Goal: Task Accomplishment & Management: Use online tool/utility

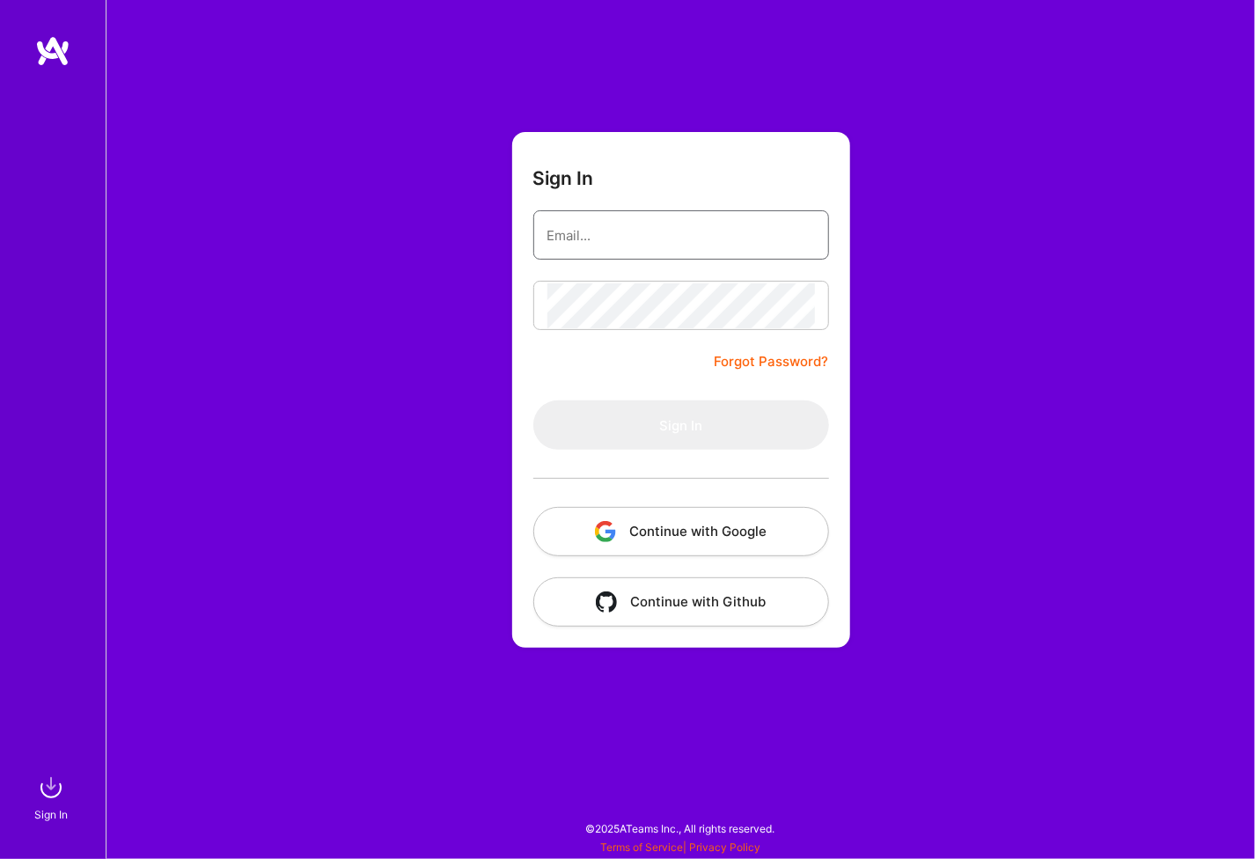
type input "[PERSON_NAME][EMAIL_ADDRESS][PERSON_NAME][DOMAIN_NAME]"
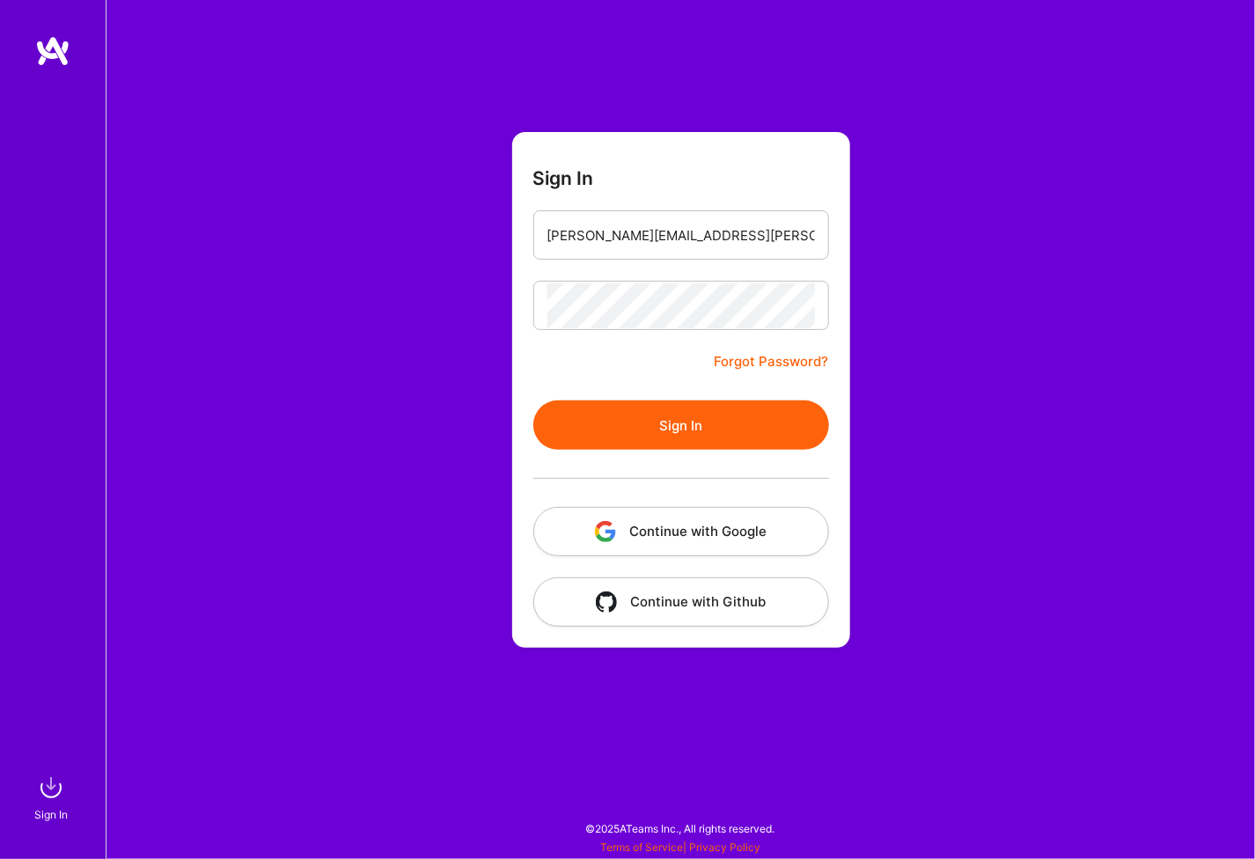
click at [533, 400] on button "Sign In" at bounding box center [681, 424] width 296 height 49
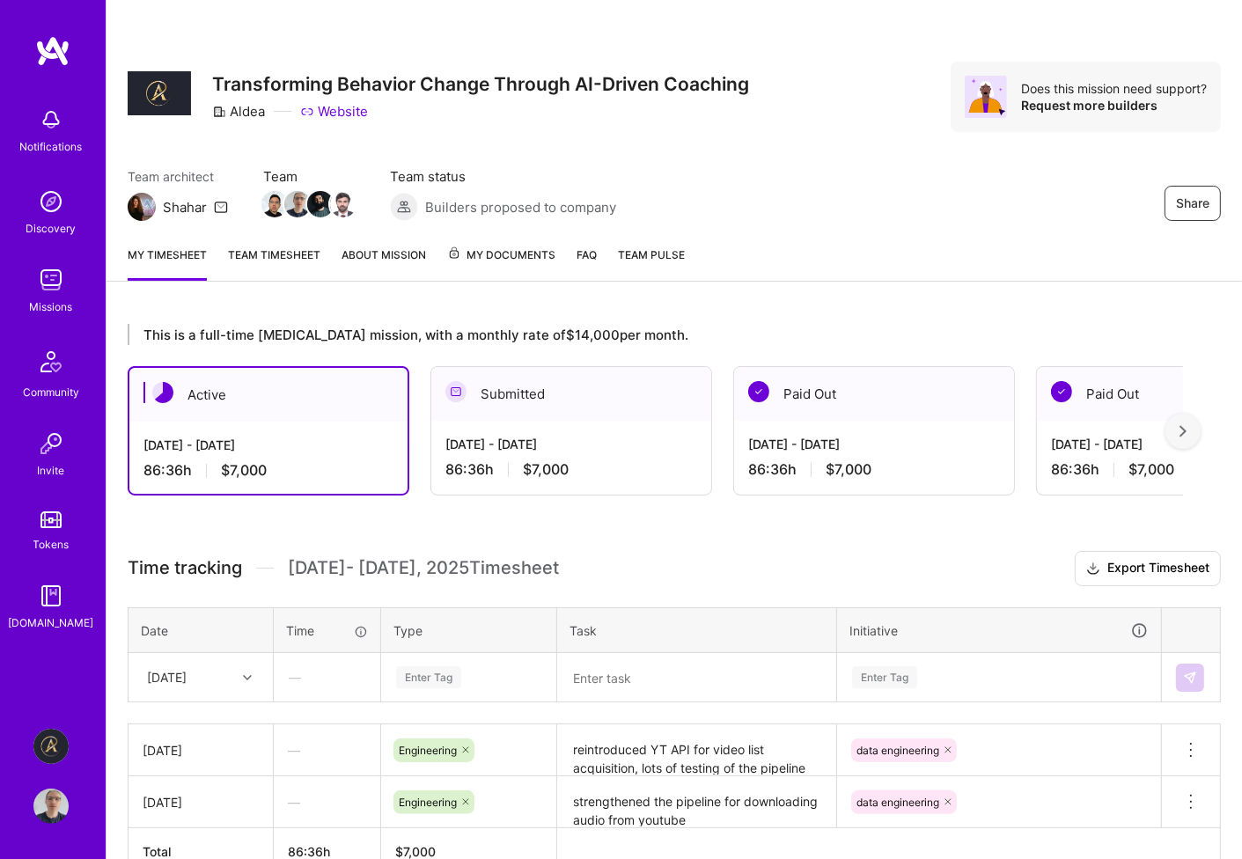
scroll to position [99, 0]
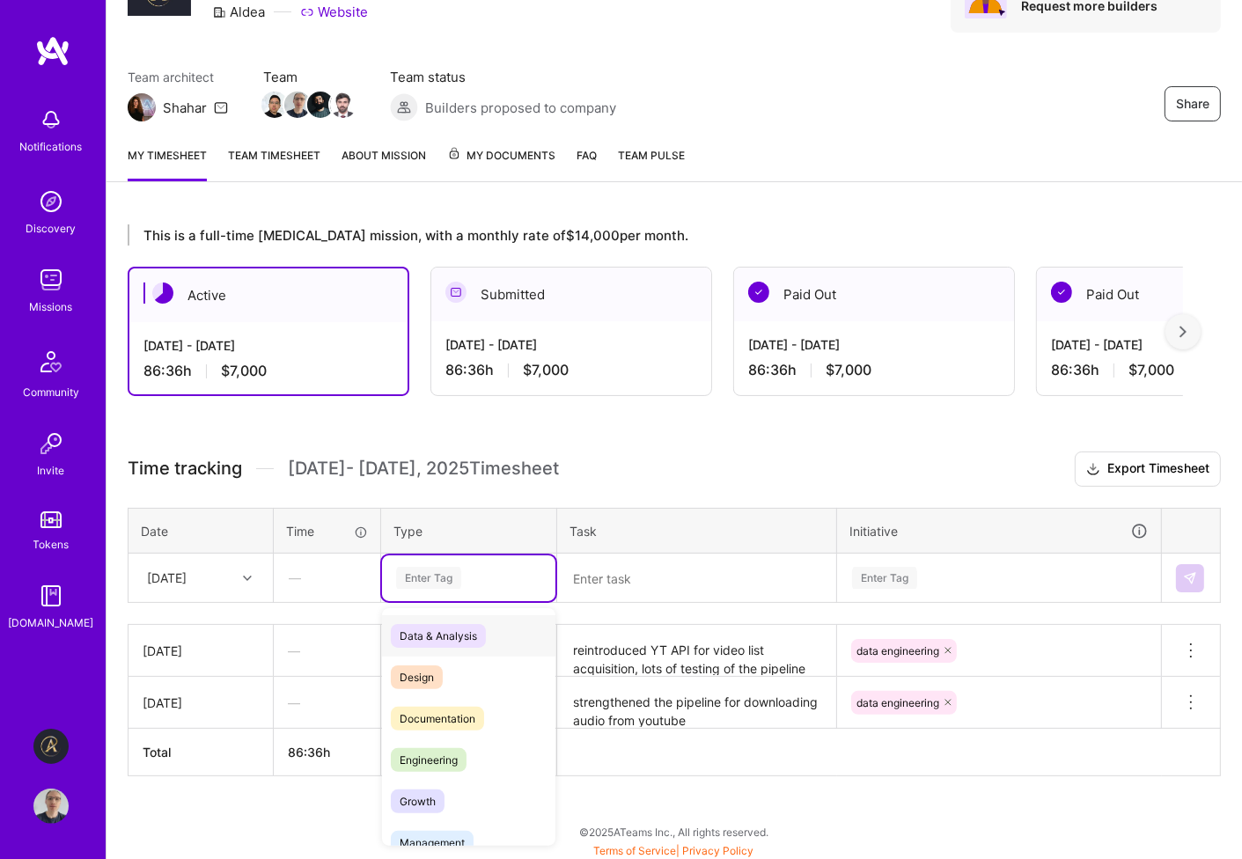
click at [429, 575] on div "Enter Tag" at bounding box center [428, 577] width 65 height 27
click at [441, 763] on span "Engineering" at bounding box center [429, 760] width 76 height 24
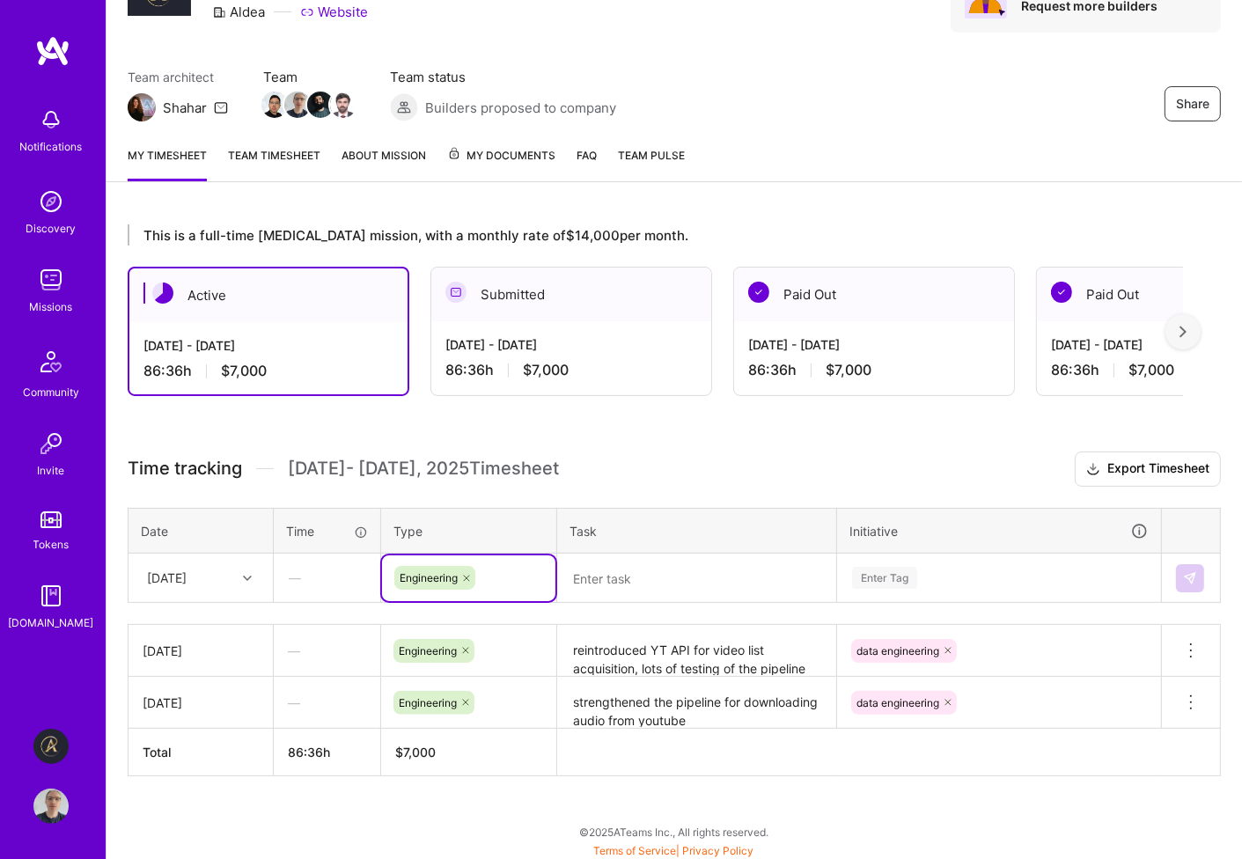
click at [943, 573] on div "Enter Tag" at bounding box center [999, 578] width 322 height 46
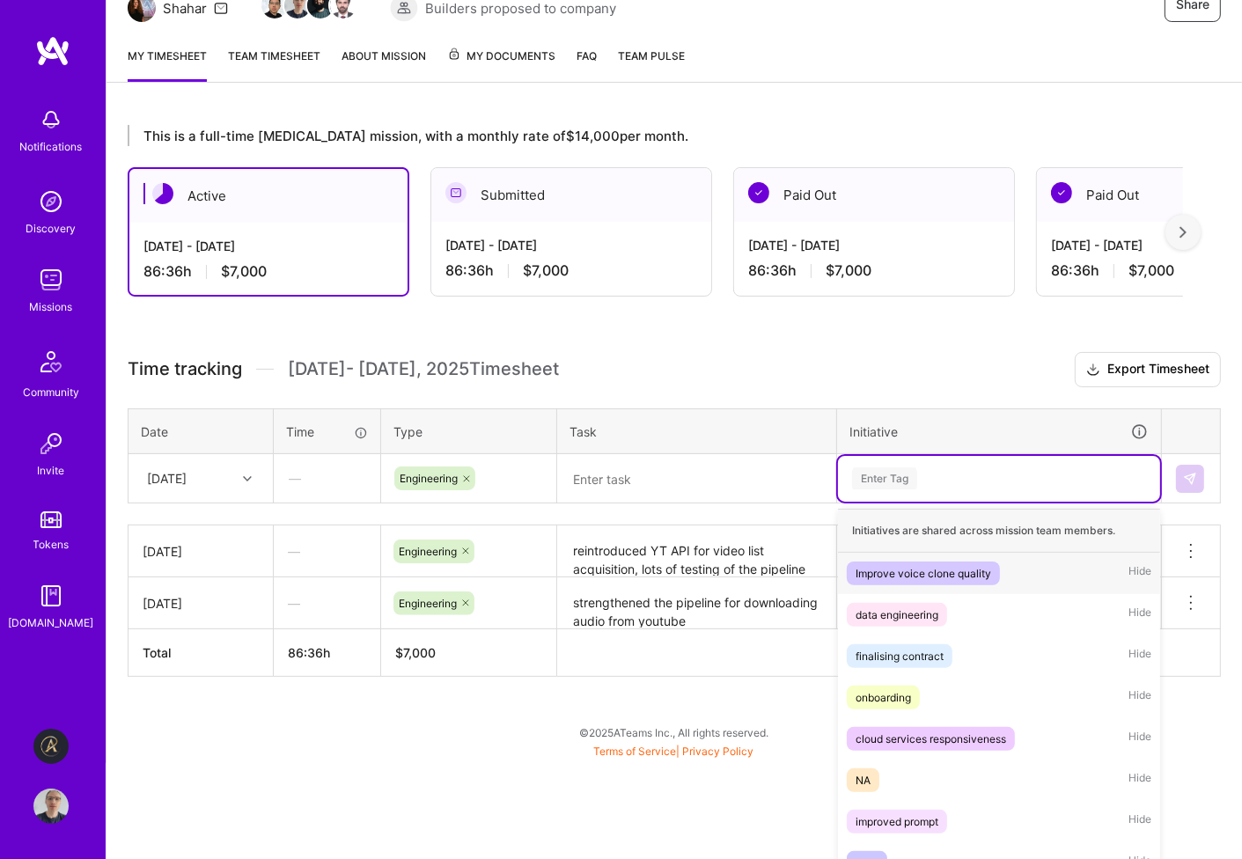
scroll to position [207, 0]
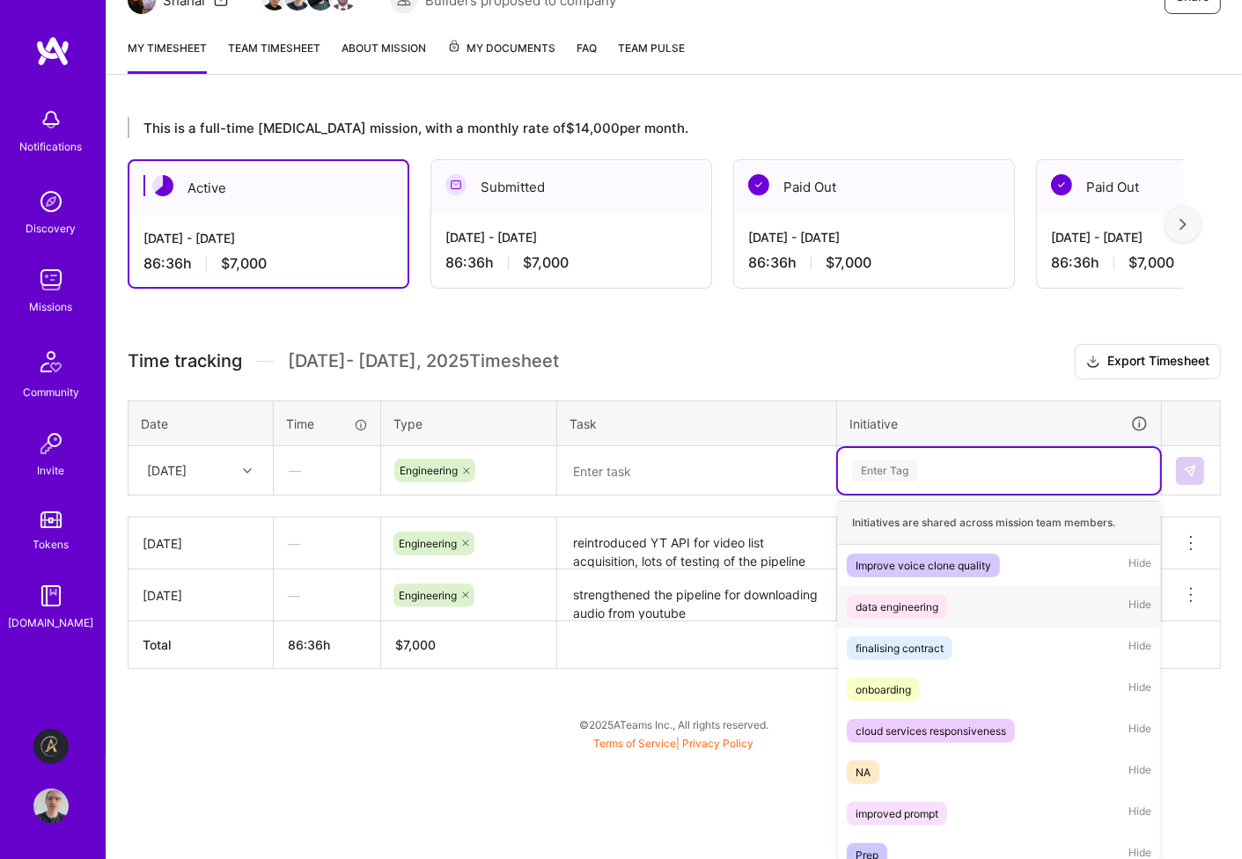
click at [928, 606] on div "data engineering" at bounding box center [896, 607] width 83 height 18
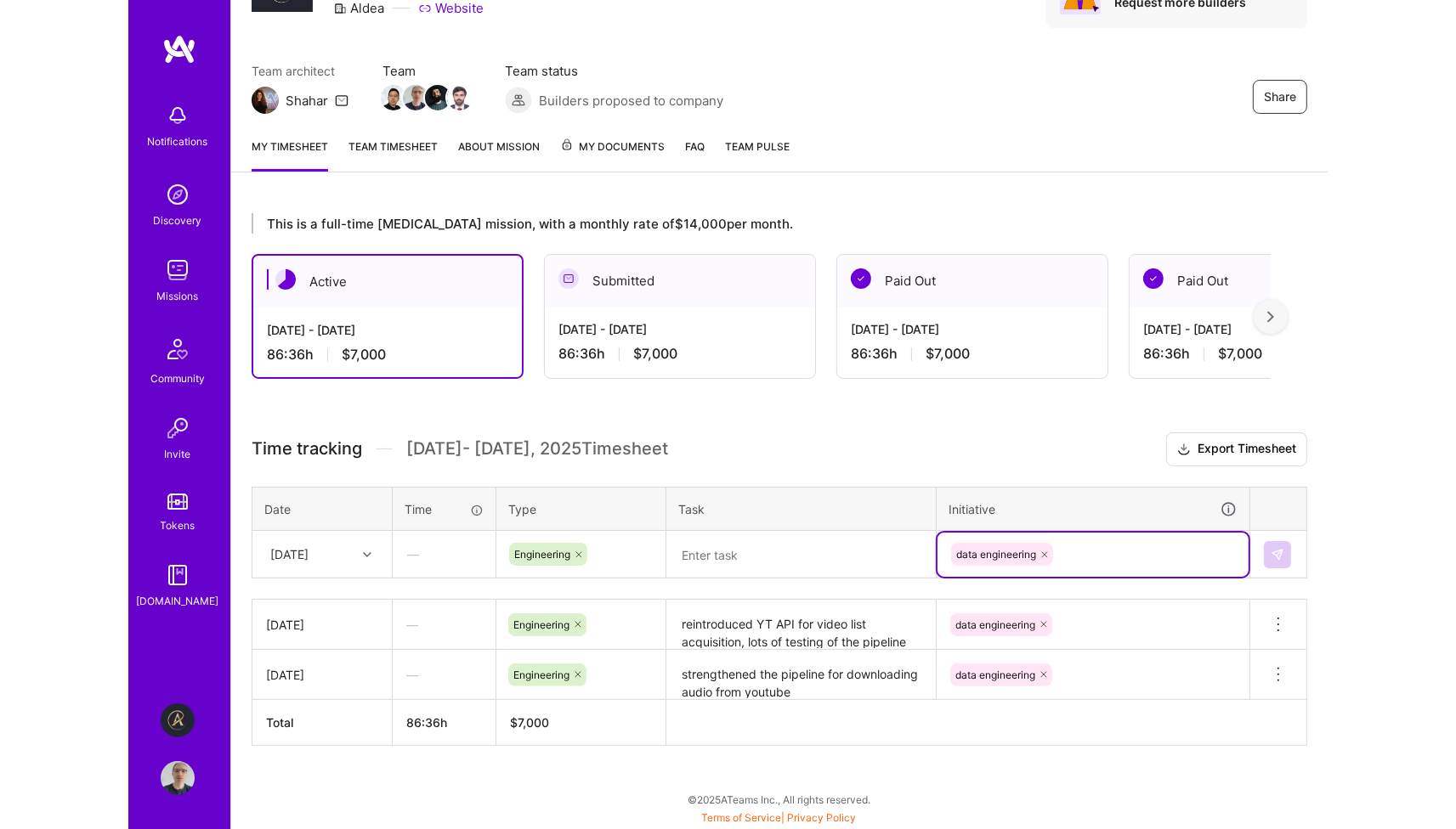
scroll to position [96, 0]
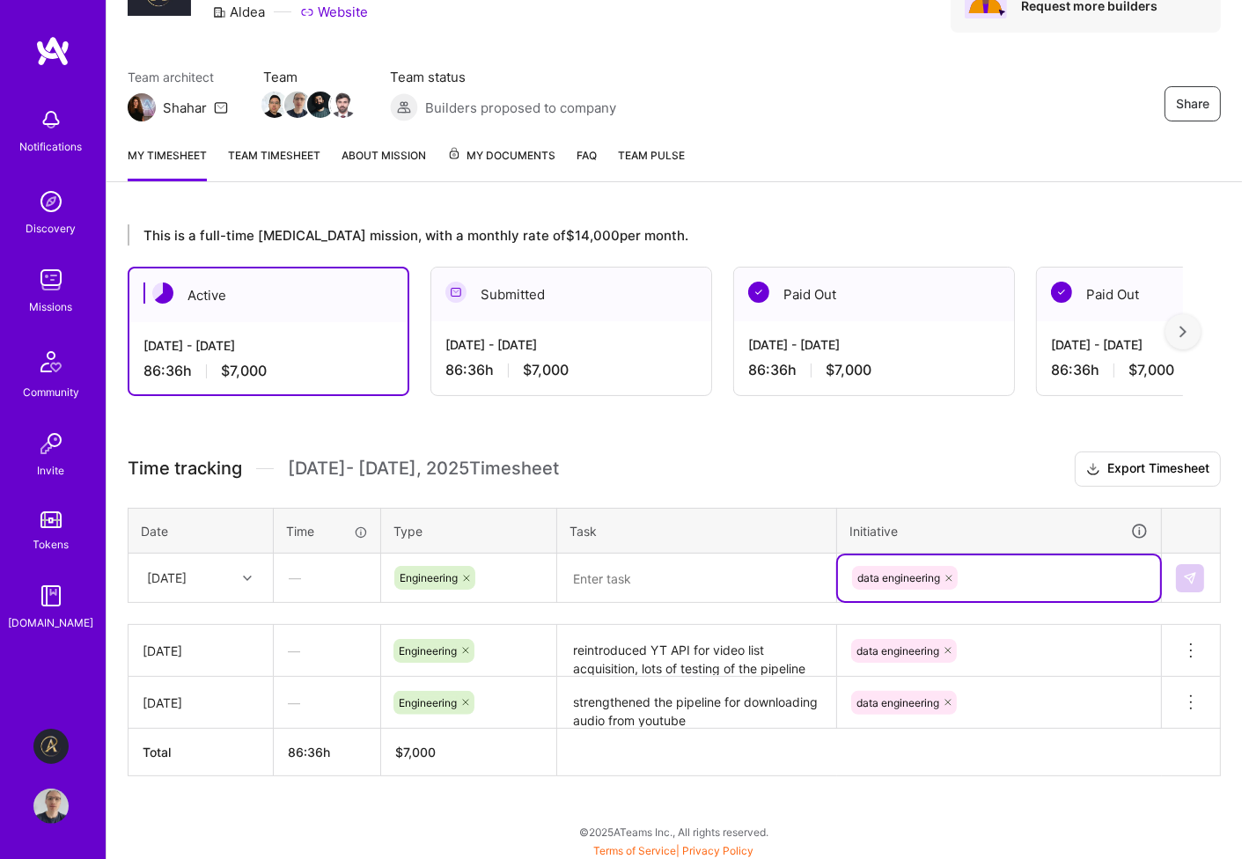
click at [651, 569] on textarea at bounding box center [696, 578] width 275 height 46
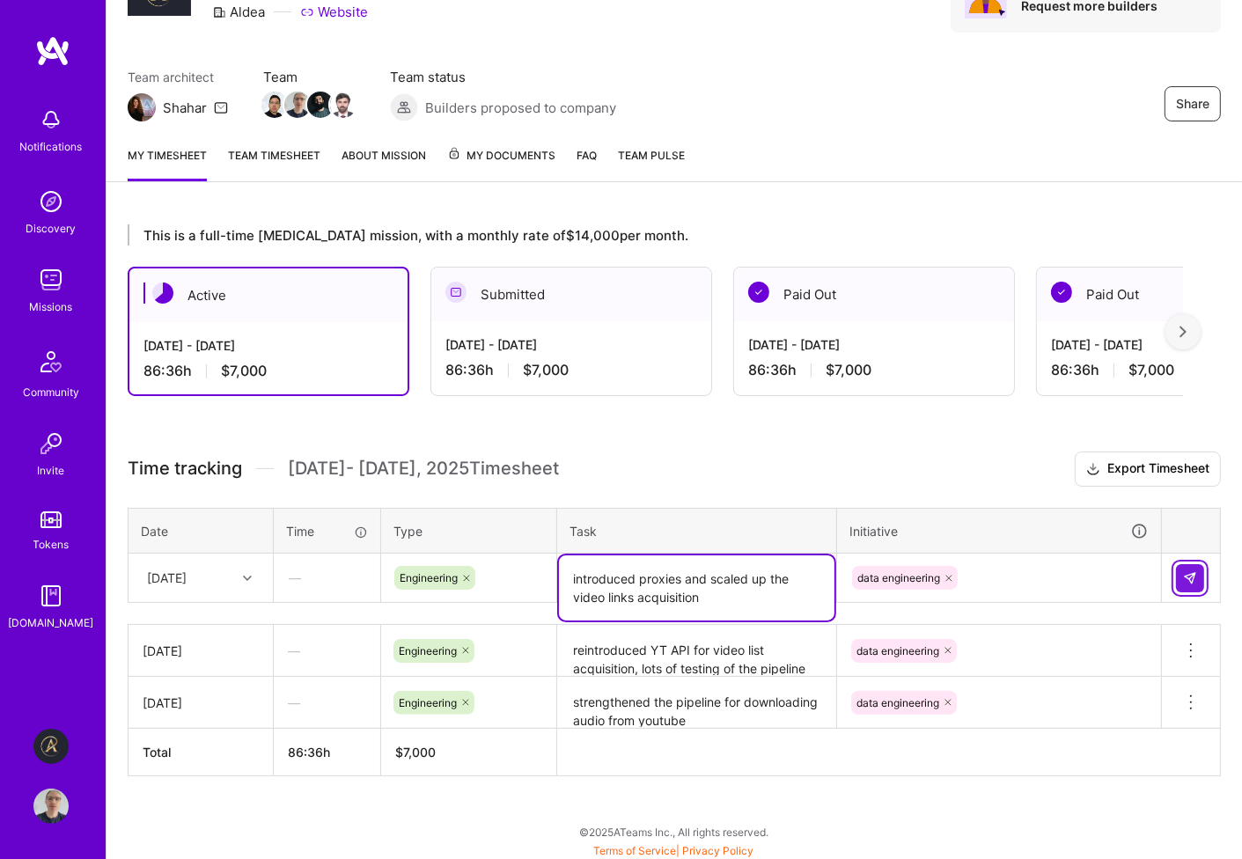
type textarea "introduced proxies and scaled up the video links acquisition"
click at [1187, 576] on img at bounding box center [1190, 578] width 14 height 14
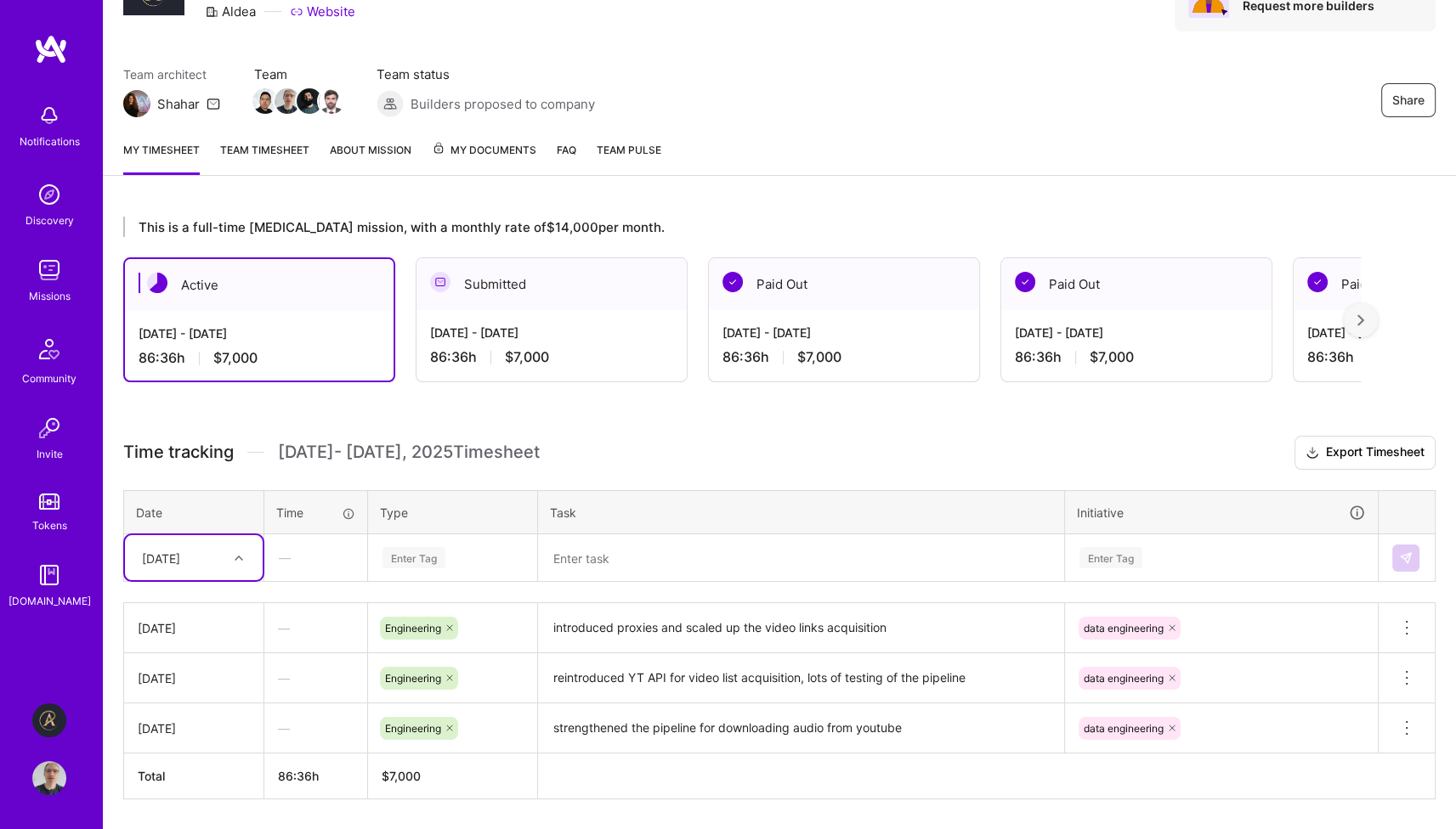
click at [845, 430] on div "This is a full-time [MEDICAL_DATA] mission, with a monthly rate of $14,000 per …" at bounding box center [778, 539] width 1353 height 686
click at [974, 110] on div "Team architect Shahar Team Team status Builders proposed to company Share" at bounding box center [779, 92] width 1312 height 52
